Goal: Find specific page/section: Find specific page/section

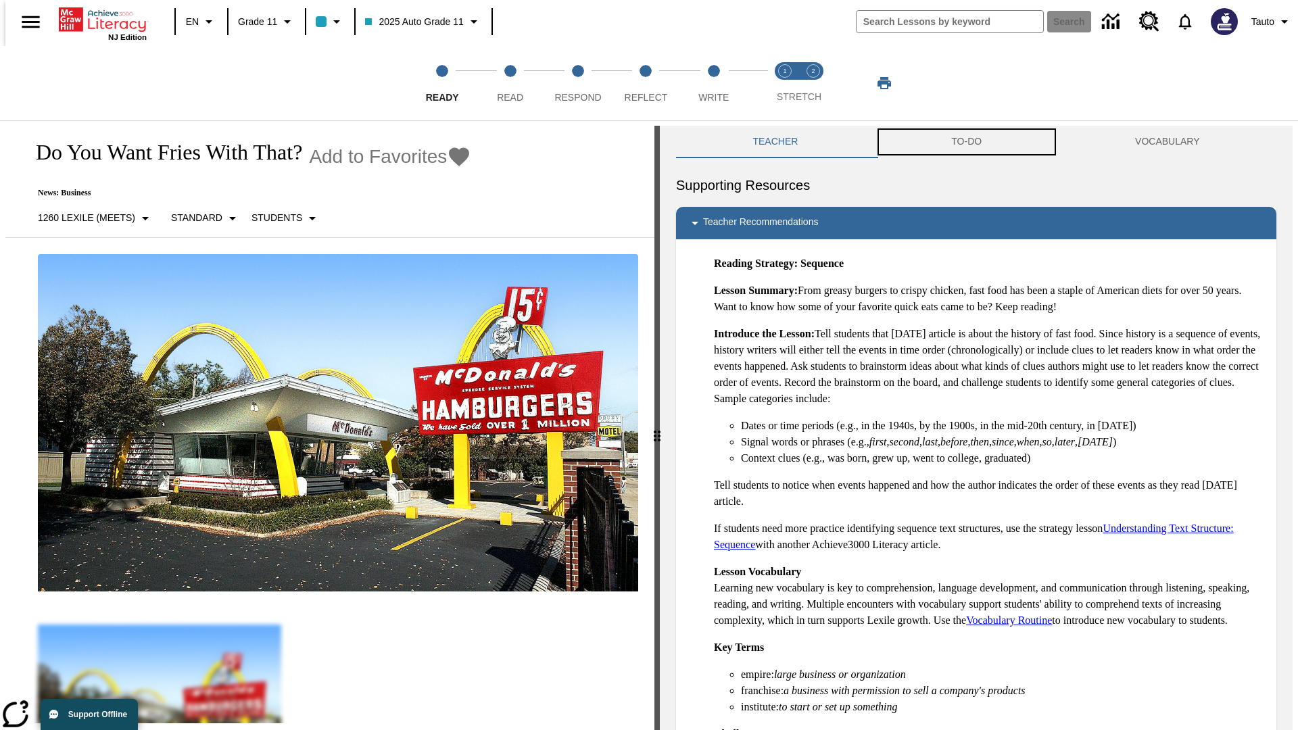
click at [967, 142] on button "TO-DO" at bounding box center [967, 142] width 184 height 32
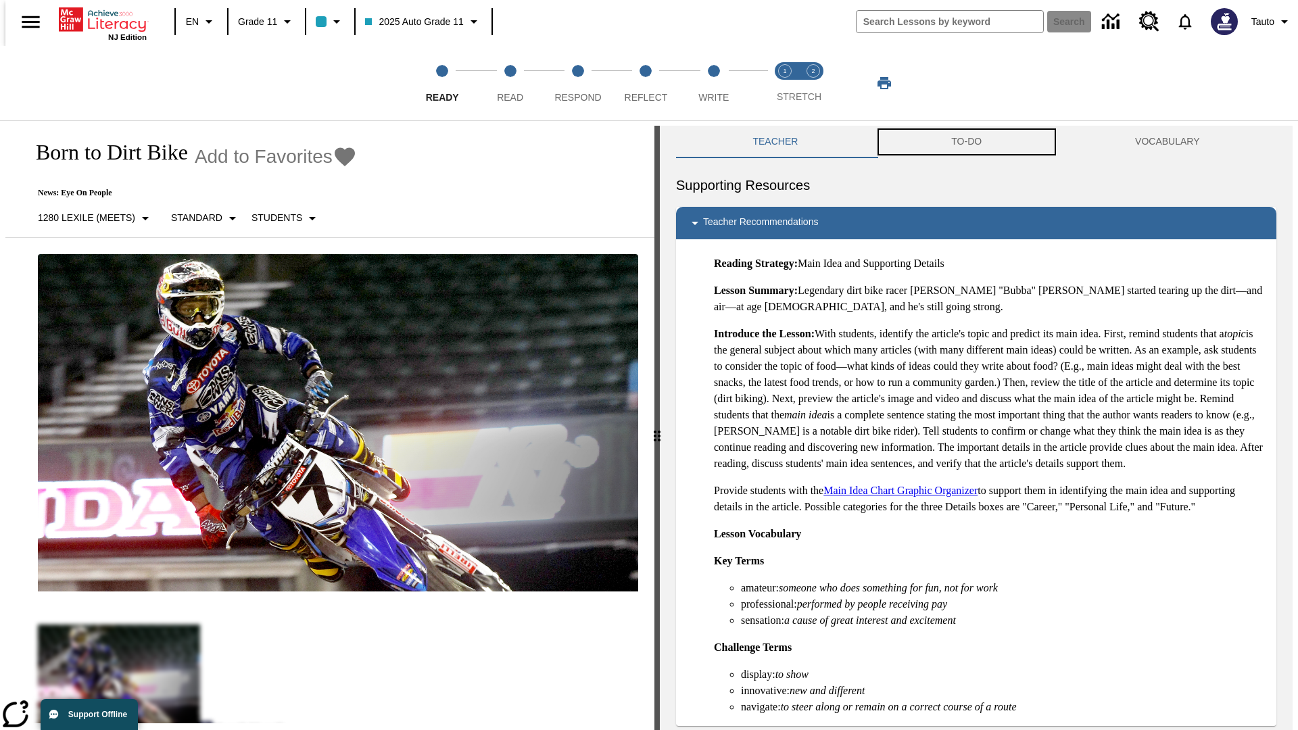
click at [967, 142] on button "TO-DO" at bounding box center [967, 142] width 184 height 32
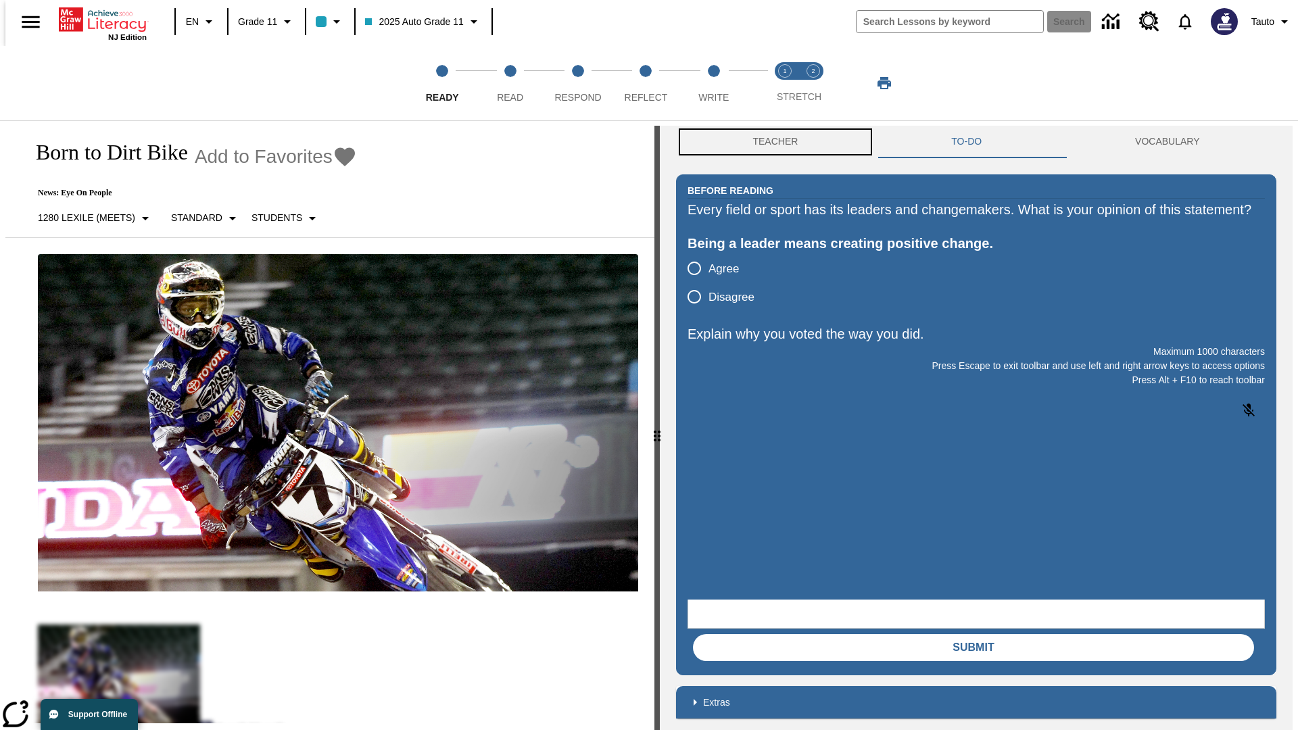
scroll to position [1, 0]
click at [771, 142] on button "Teacher" at bounding box center [775, 141] width 199 height 32
